Goal: Task Accomplishment & Management: Manage account settings

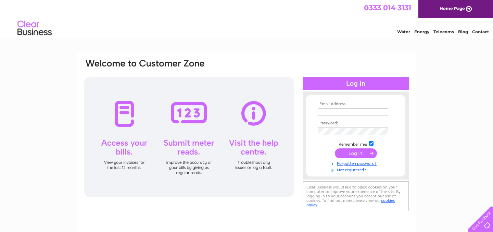
type input "[PERSON_NAME][EMAIL_ADDRESS][DOMAIN_NAME]"
click at [356, 153] on input "submit" at bounding box center [356, 153] width 42 height 10
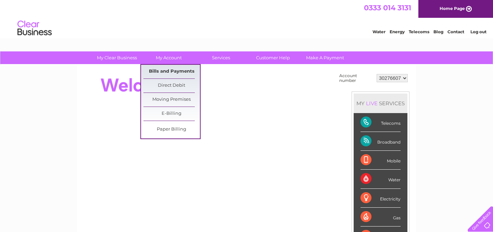
click at [182, 68] on link "Bills and Payments" at bounding box center [171, 72] width 56 height 14
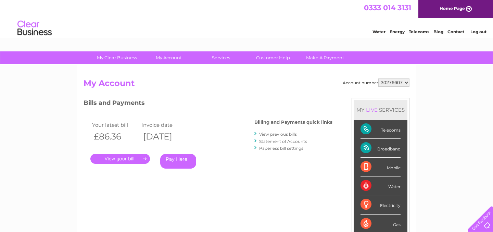
click at [128, 159] on link "." at bounding box center [120, 159] width 60 height 10
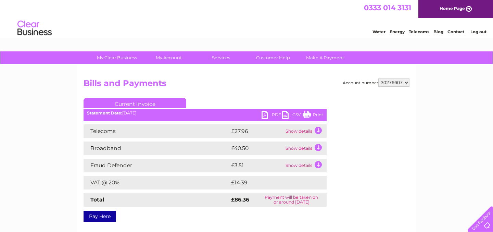
click at [274, 115] on link "PDF" at bounding box center [272, 116] width 21 height 10
